Goal: Book appointment/travel/reservation

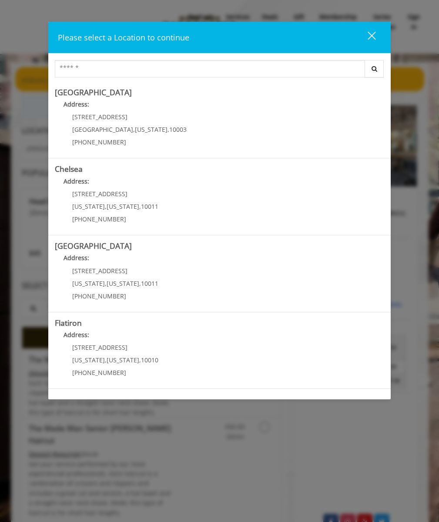
click at [217, 120] on Village "[GEOGRAPHIC_DATA] Address: [STREET_ADDRESS][US_STATE] (212) 598-1840" at bounding box center [220, 120] width 330 height 64
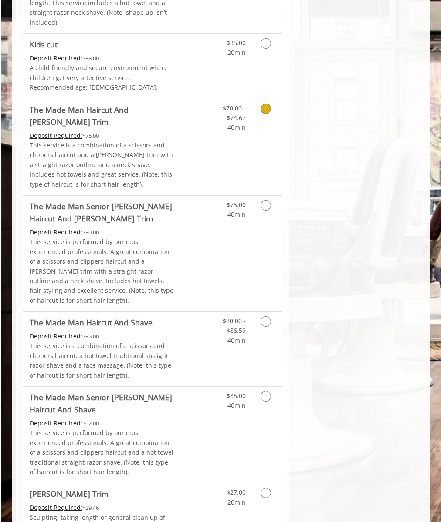
scroll to position [214, 0]
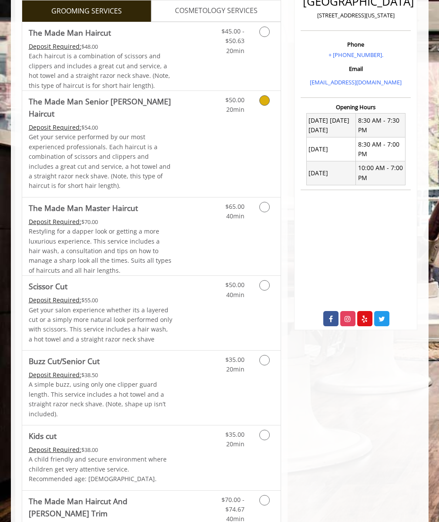
click at [101, 57] on span "Each haircut is a combination of scissors and clippers and includes a great cut…" at bounding box center [99, 70] width 141 height 37
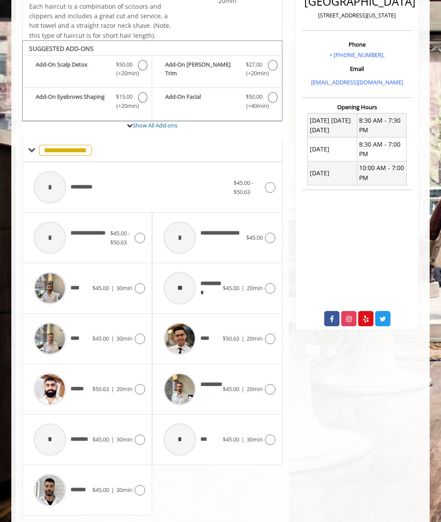
click at [152, 188] on div "**********" at bounding box center [131, 187] width 204 height 41
